Goal: Task Accomplishment & Management: Use online tool/utility

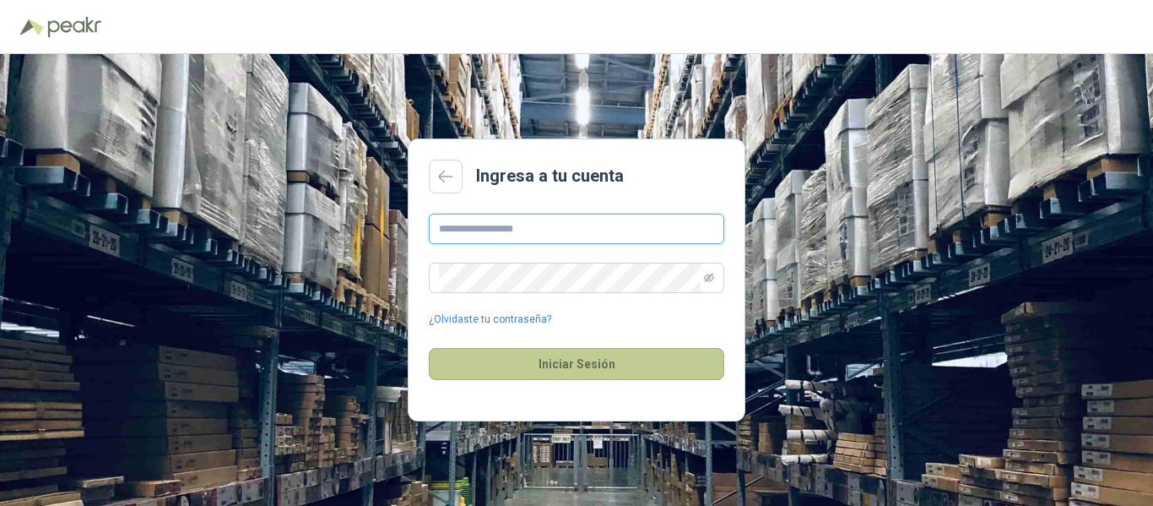
type input "**********"
click at [537, 360] on button "Iniciar Sesión" at bounding box center [577, 364] width 296 height 32
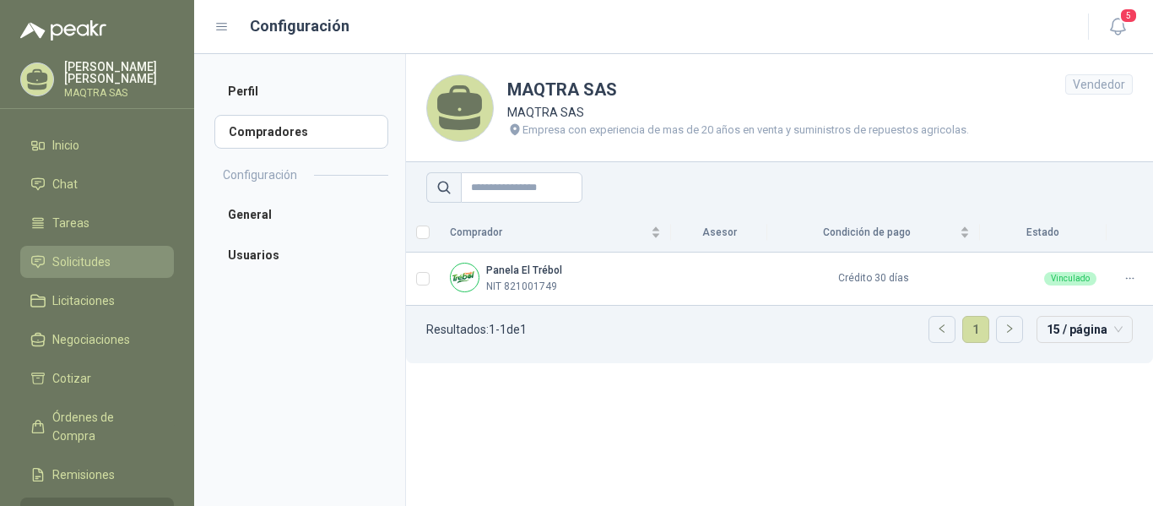
click at [95, 264] on span "Solicitudes" at bounding box center [81, 261] width 58 height 19
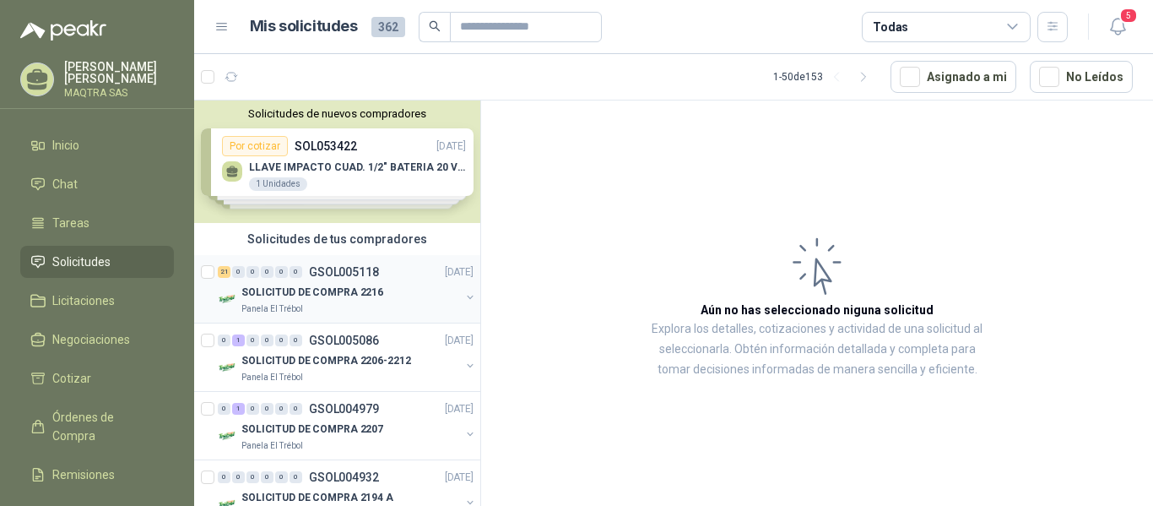
click at [378, 293] on div "SOLICITUD DE COMPRA 2216" at bounding box center [350, 292] width 219 height 20
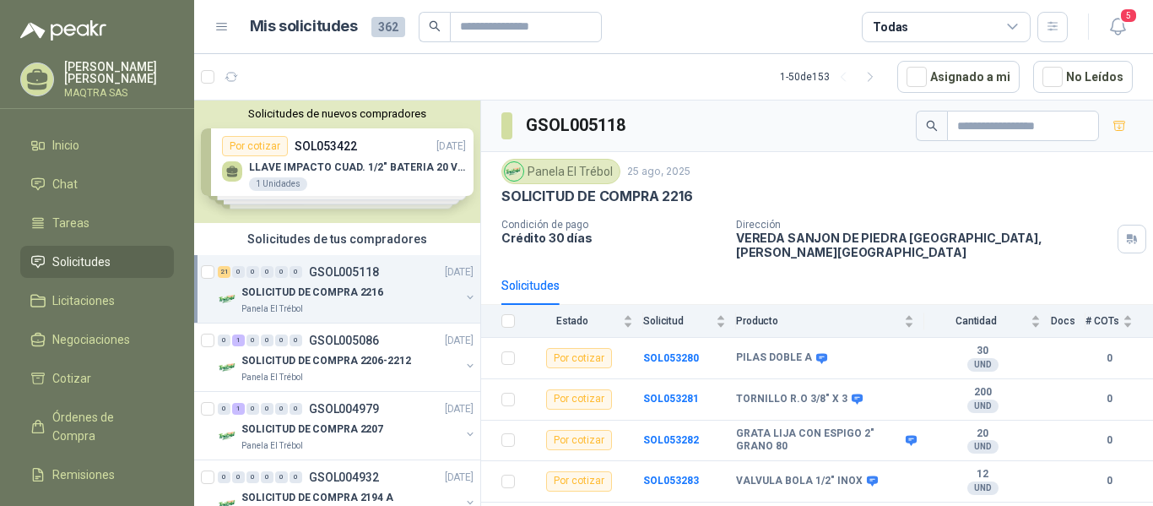
click at [378, 293] on div "SOLICITUD DE COMPRA 2216" at bounding box center [350, 292] width 219 height 20
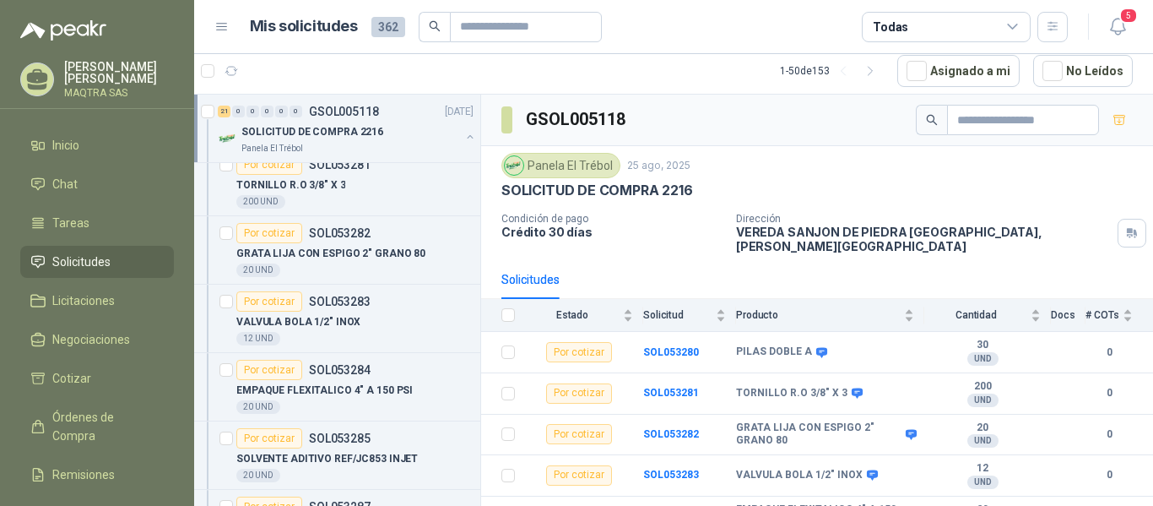
scroll to position [84, 0]
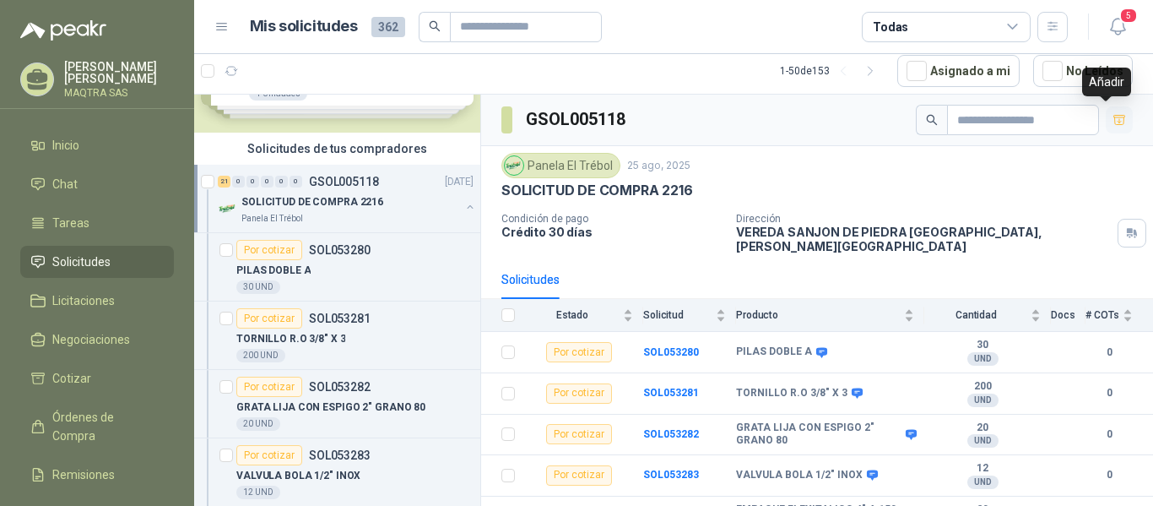
click at [1113, 118] on icon "button" at bounding box center [1120, 120] width 14 height 14
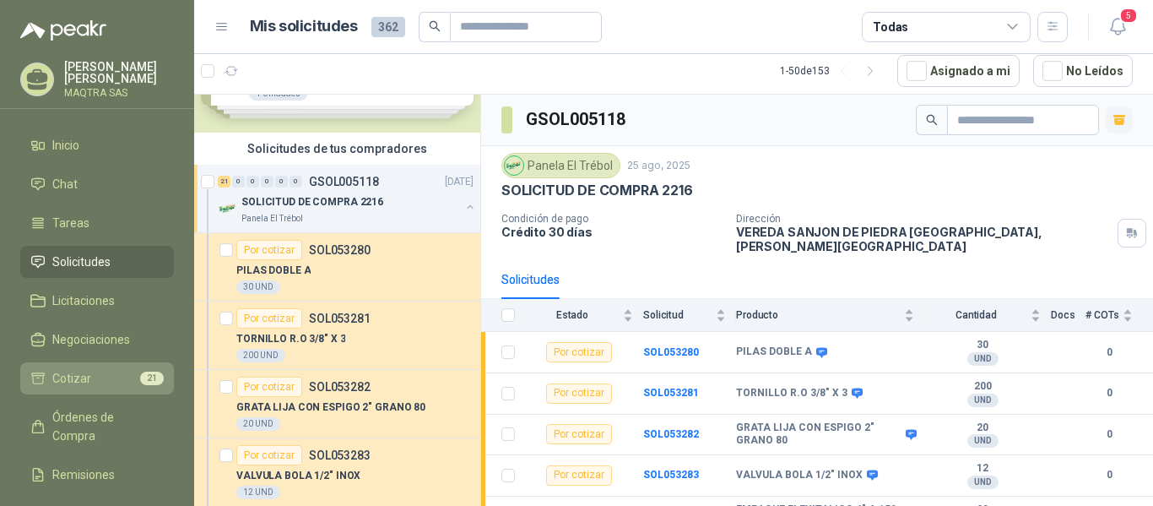
click at [95, 362] on link "Cotizar 21" at bounding box center [97, 378] width 154 height 32
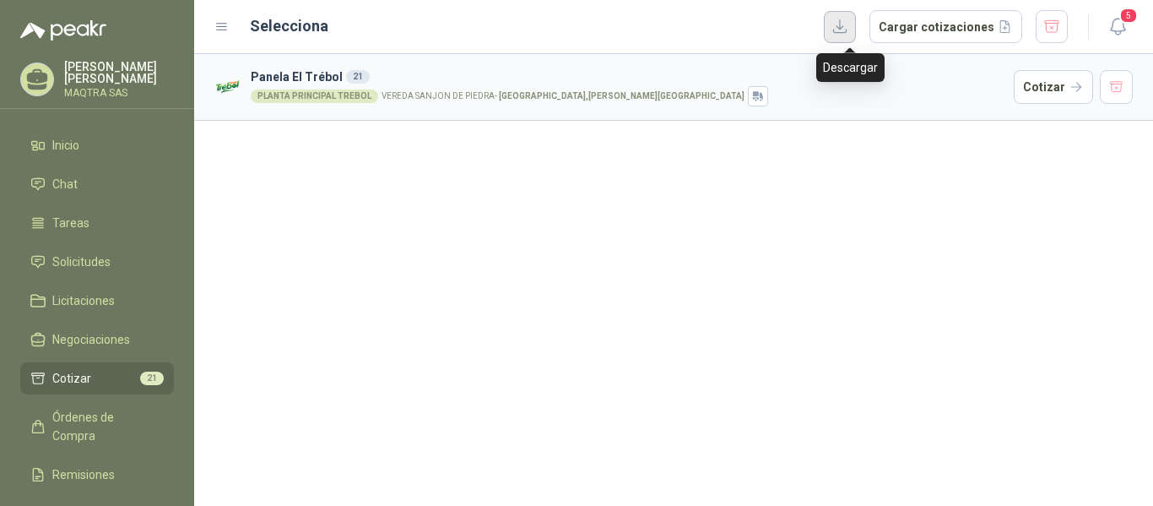
click at [845, 29] on button "button" at bounding box center [840, 27] width 32 height 32
click at [1035, 87] on button "Cotizar" at bounding box center [1053, 87] width 79 height 34
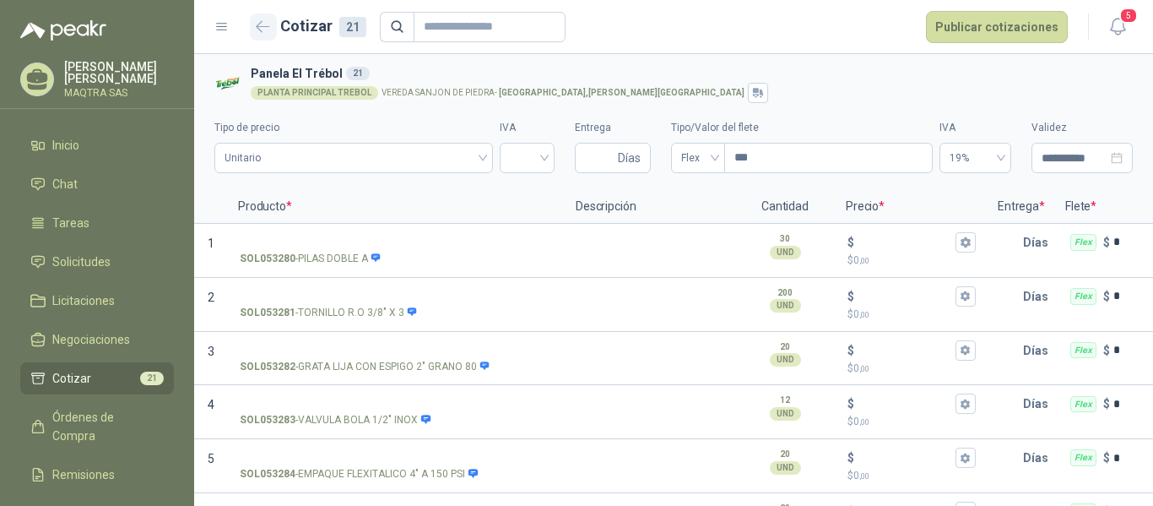
click at [258, 31] on icon "button" at bounding box center [263, 26] width 14 height 13
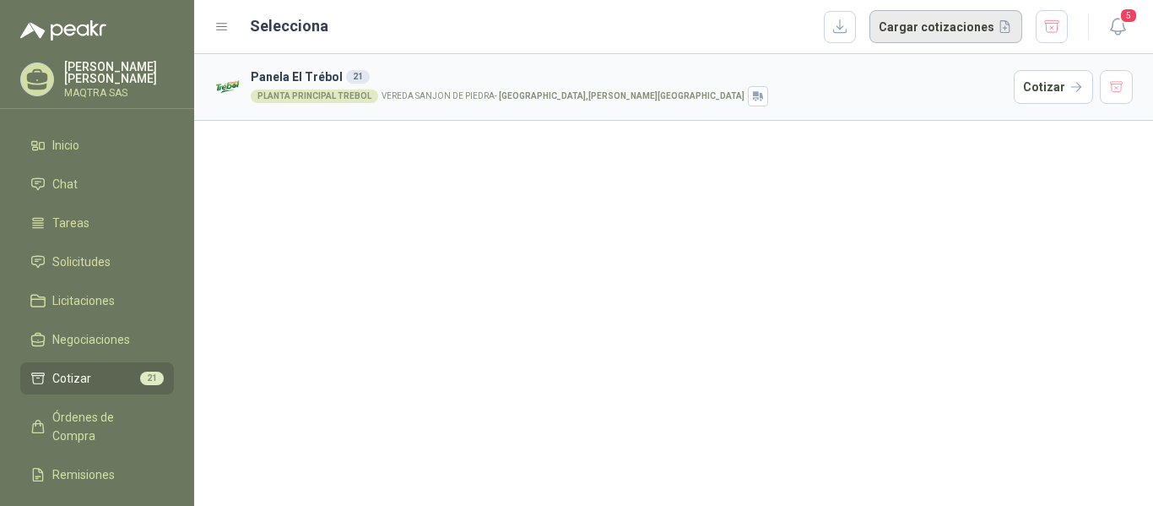
click at [936, 31] on button "Cargar cotizaciones" at bounding box center [946, 27] width 153 height 34
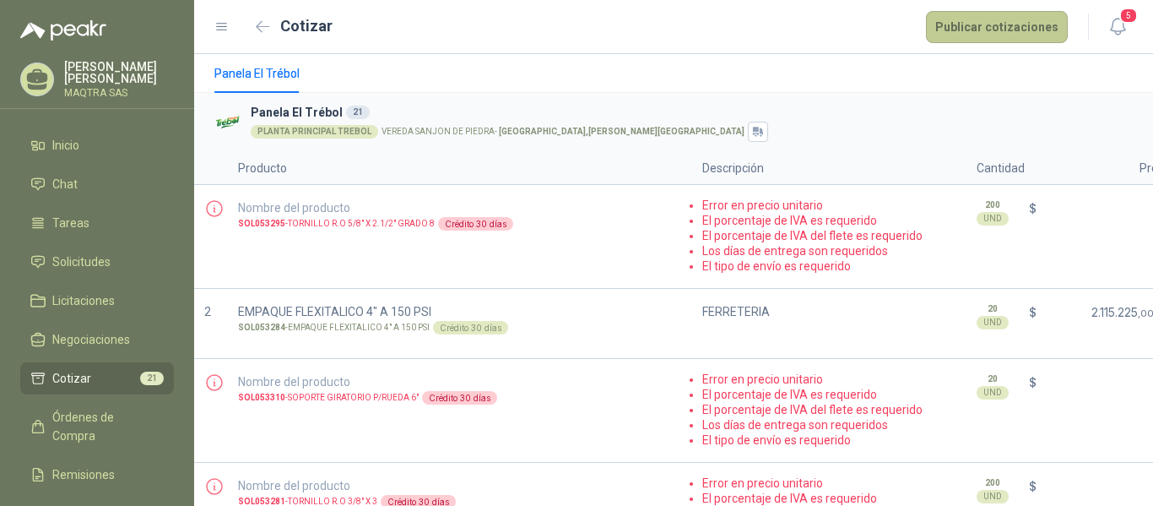
click at [996, 21] on button "Publicar cotizaciones" at bounding box center [997, 27] width 142 height 32
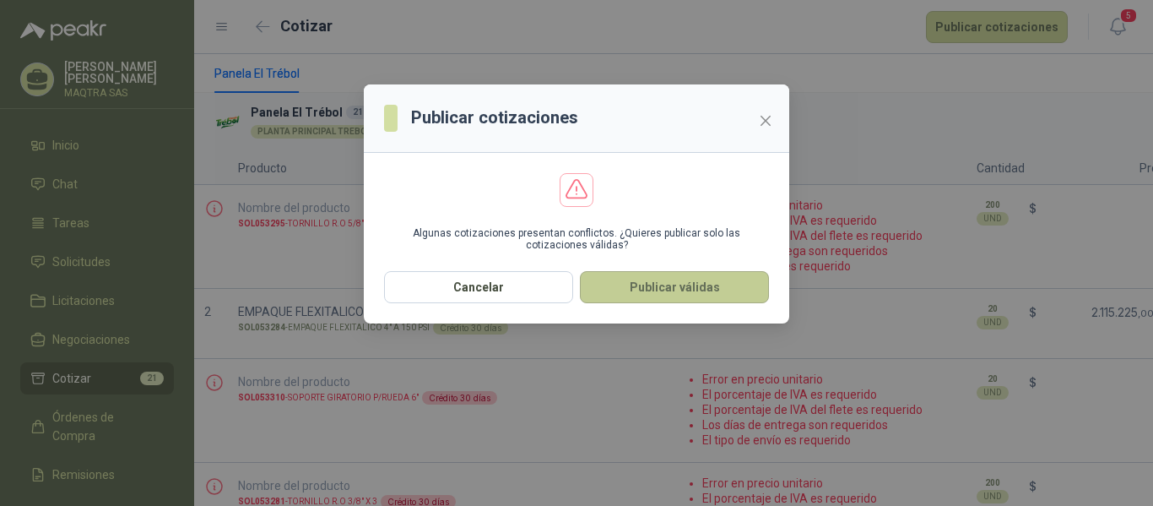
click at [694, 289] on button "Publicar válidas" at bounding box center [674, 287] width 189 height 32
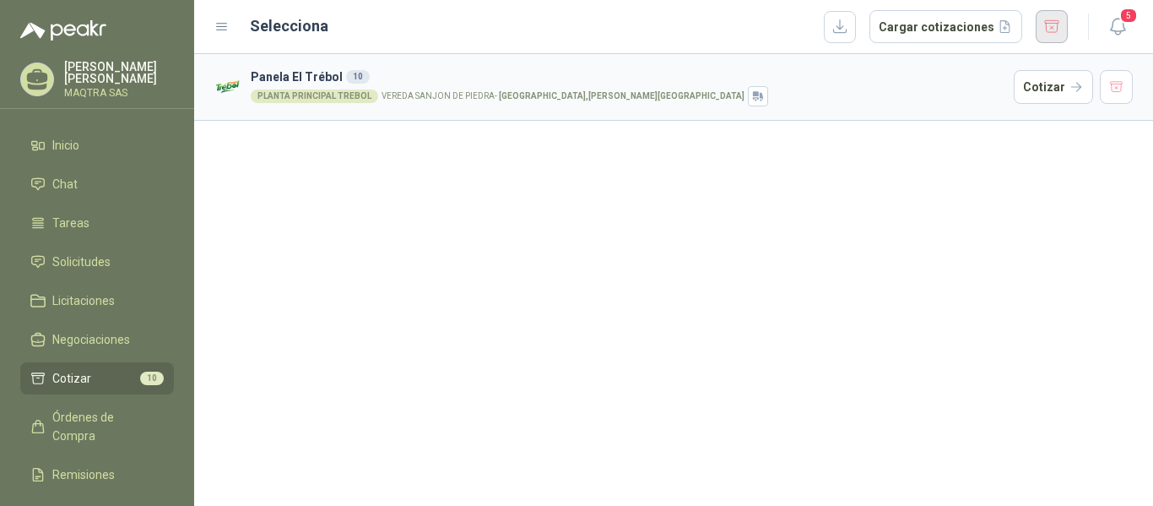
click at [1061, 29] on button "button" at bounding box center [1052, 26] width 32 height 33
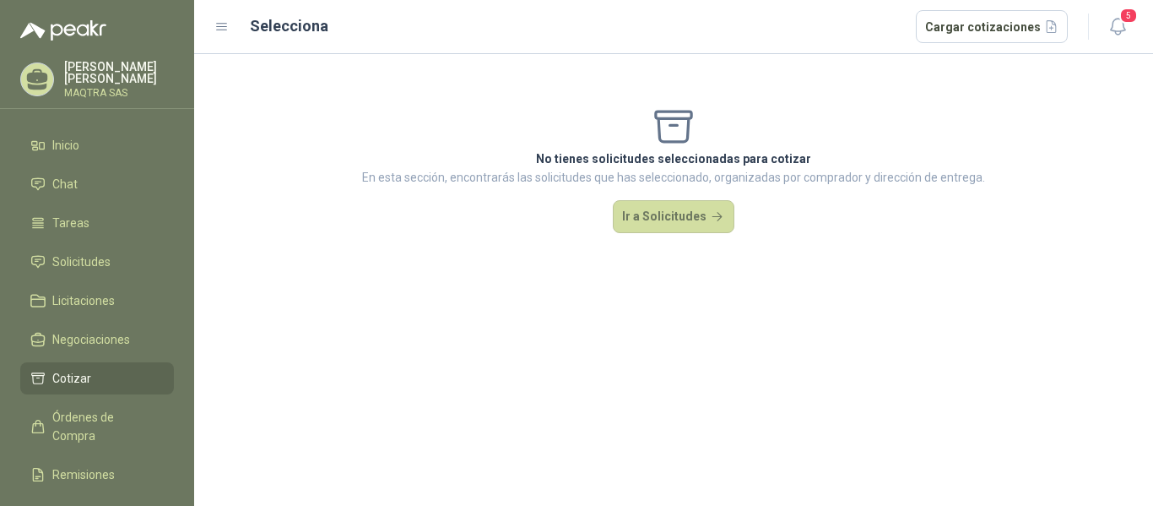
click at [78, 245] on ul "Inicio Chat Tareas Solicitudes Licitaciones Negociaciones Cotizar Órdenes de Co…" at bounding box center [97, 352] width 194 height 446
click at [75, 256] on span "Solicitudes" at bounding box center [81, 261] width 58 height 19
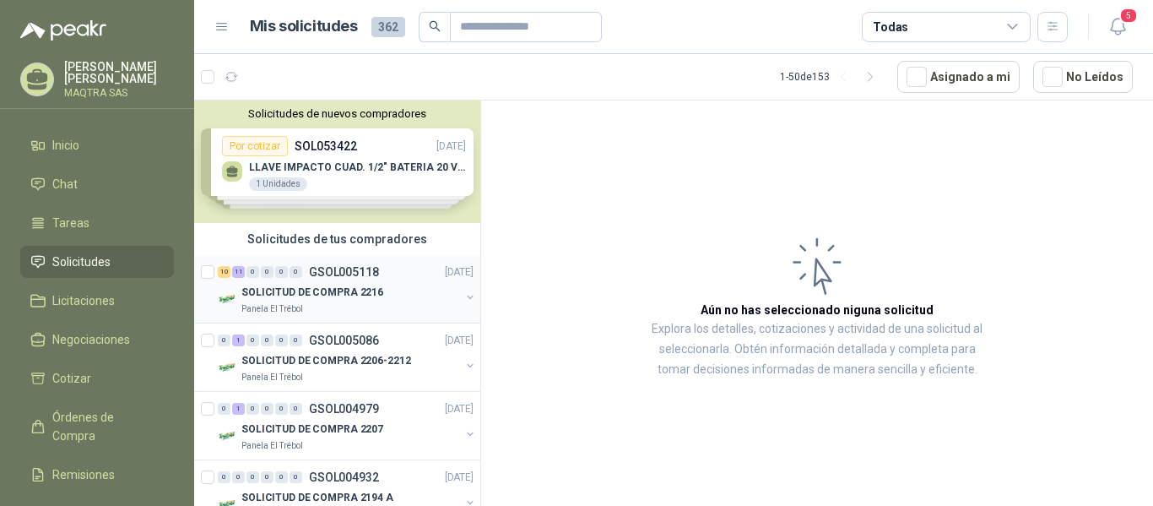
click at [361, 290] on p "SOLICITUD DE COMPRA 2216" at bounding box center [312, 293] width 142 height 16
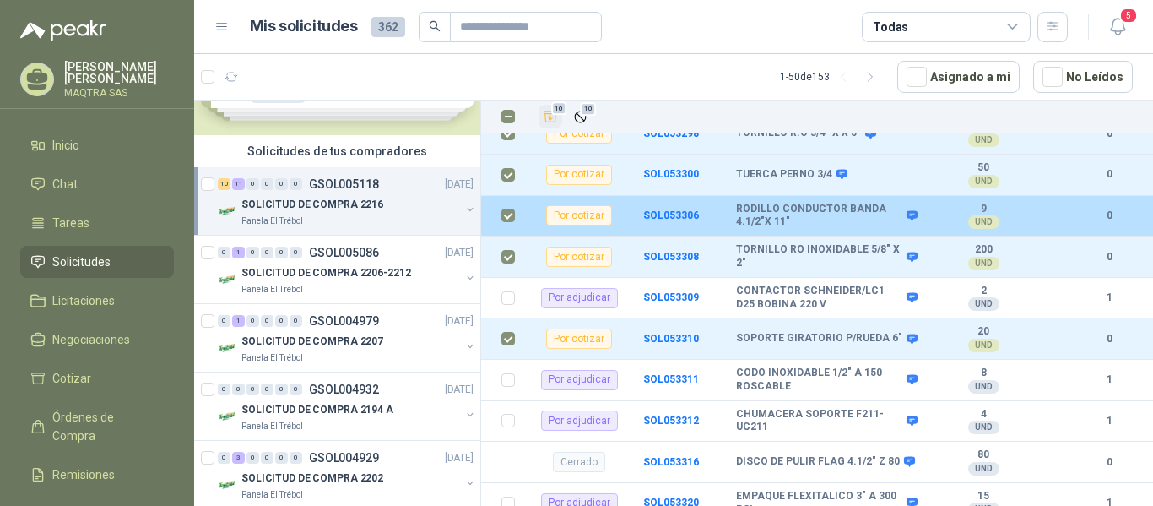
scroll to position [169, 0]
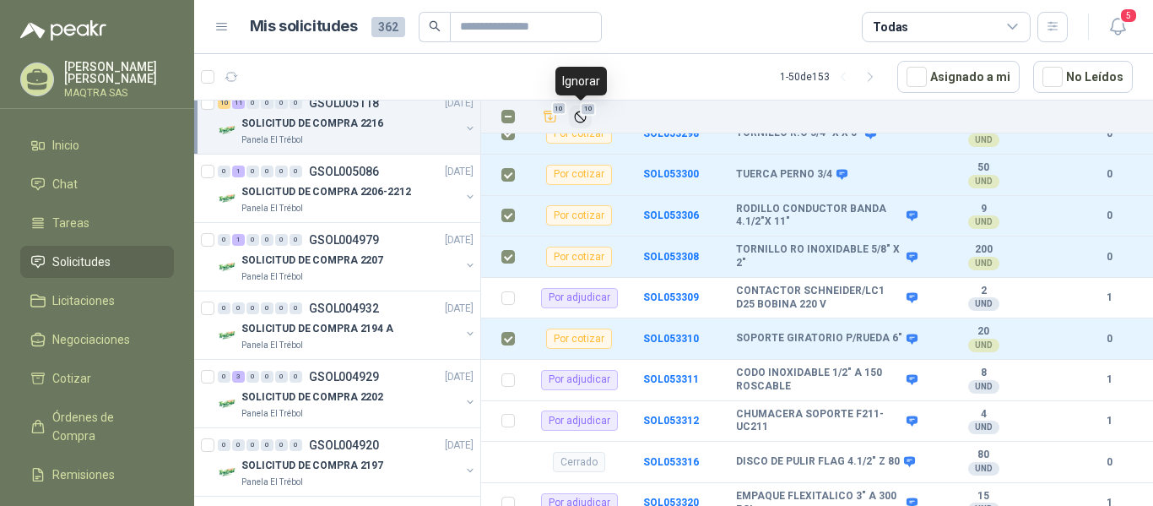
click at [583, 112] on span "10" at bounding box center [588, 109] width 16 height 14
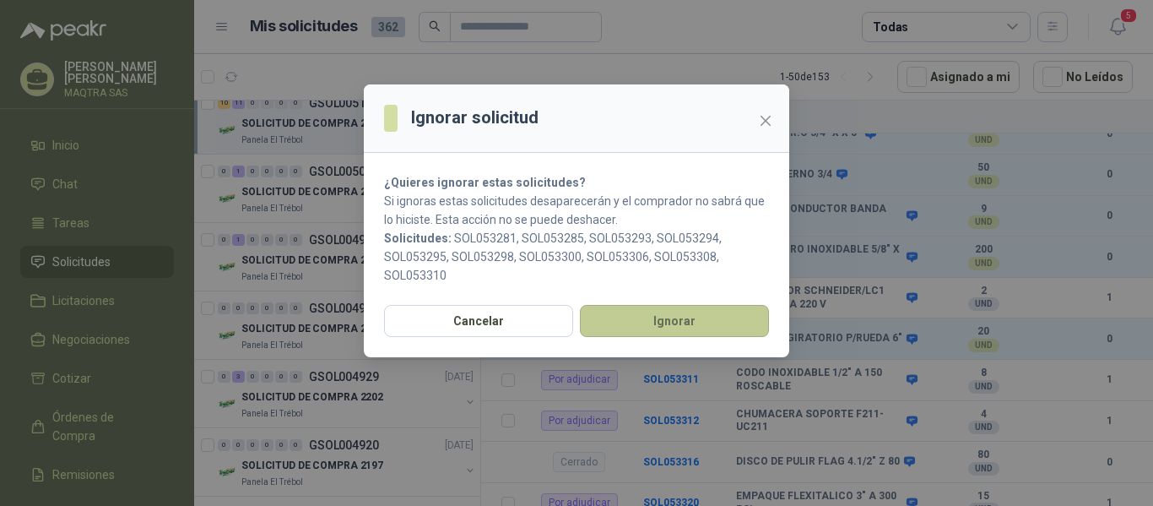
click at [673, 322] on button "Ignorar" at bounding box center [674, 321] width 189 height 32
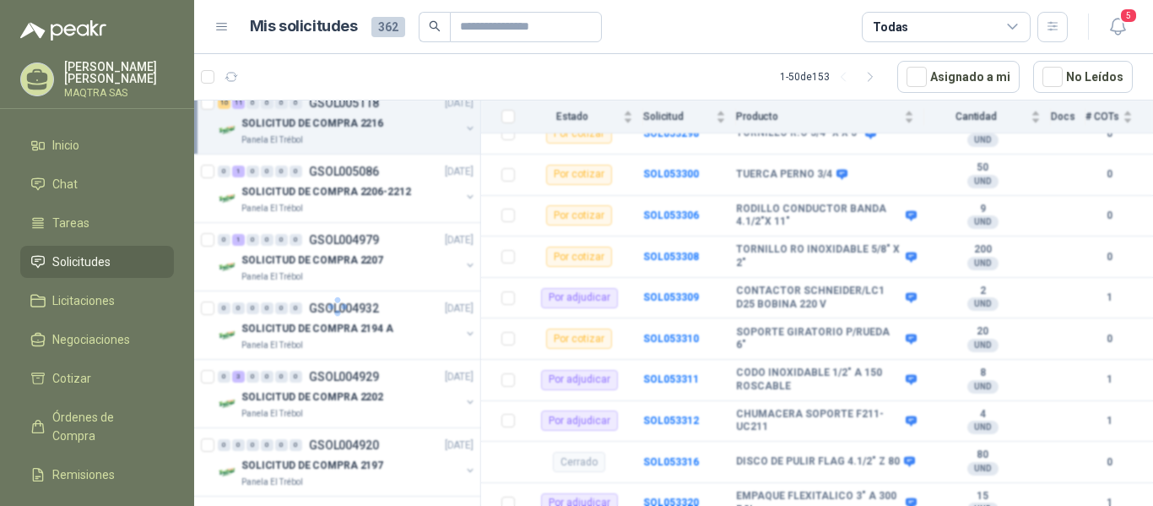
scroll to position [306, 0]
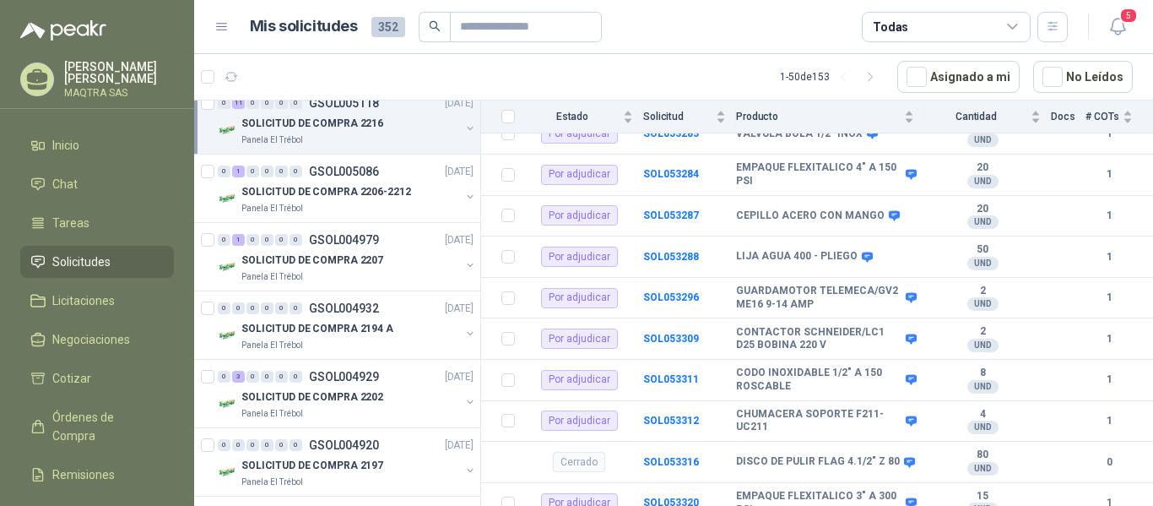
click at [35, 72] on icon at bounding box center [37, 80] width 26 height 26
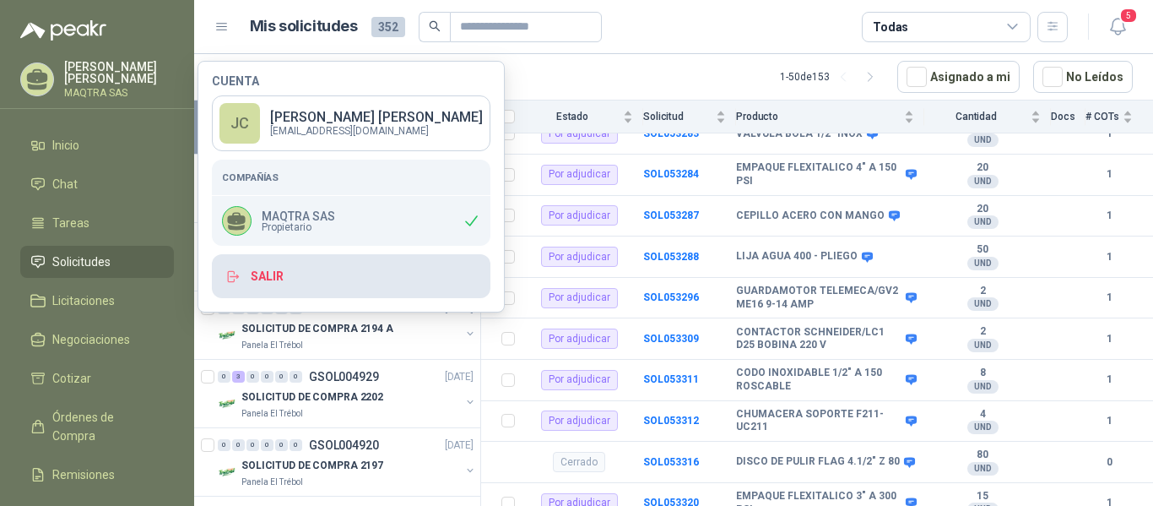
click at [309, 285] on button "Salir" at bounding box center [351, 276] width 279 height 44
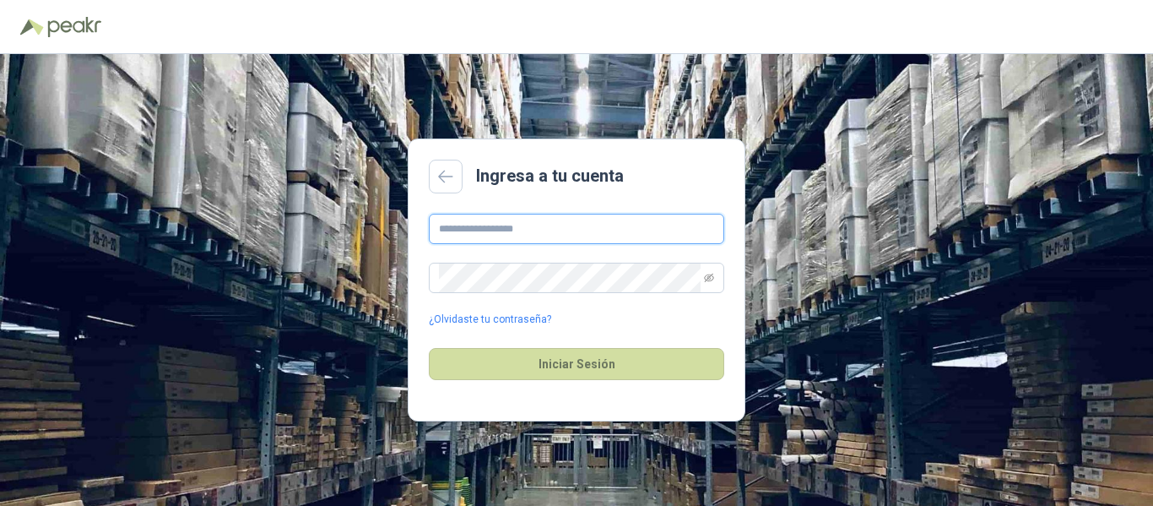
type input "**********"
